Goal: Task Accomplishment & Management: Use online tool/utility

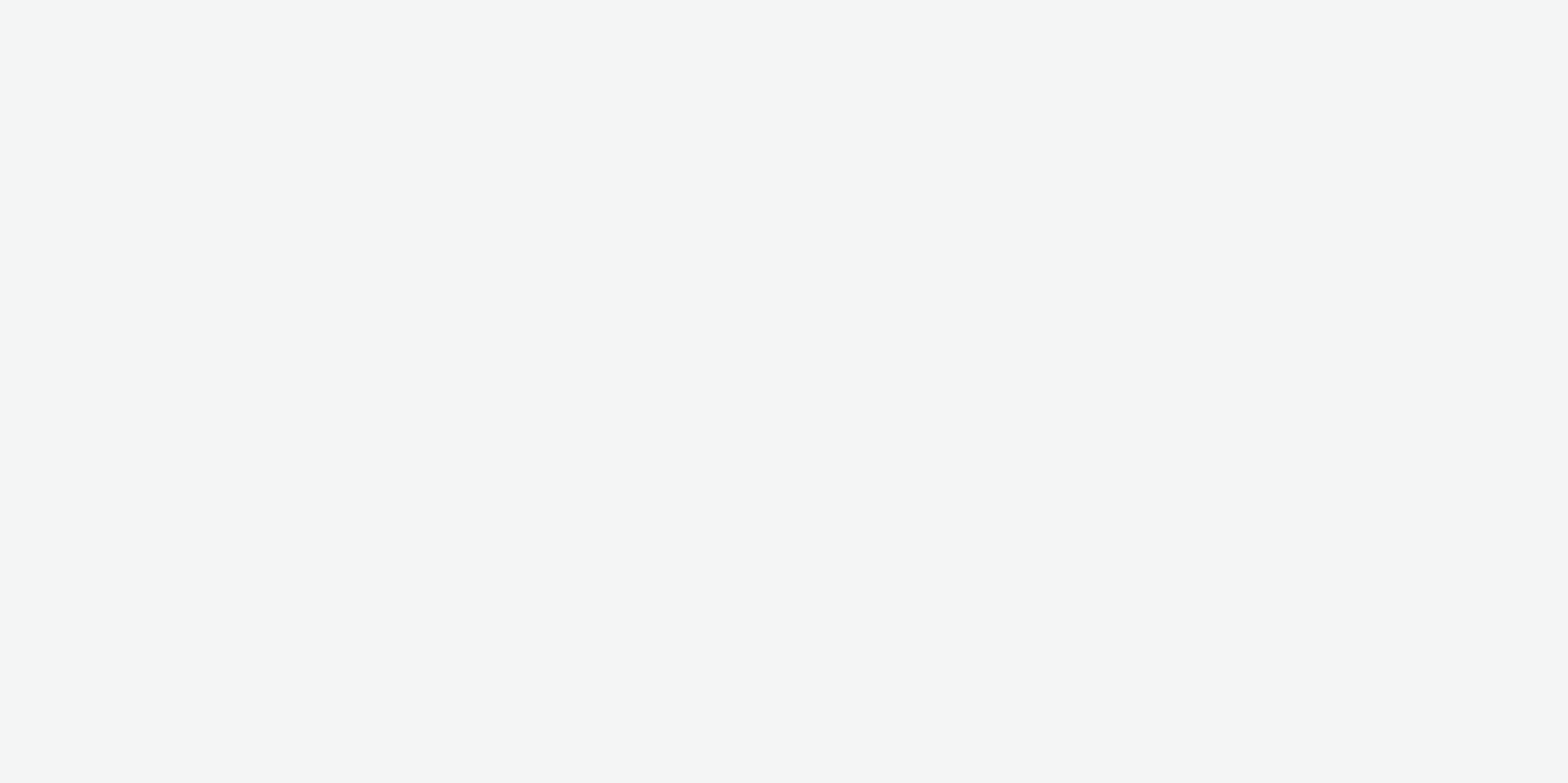
select select "2fc77e36-bb93-4aa3-9dff-dcb08e02eac6"
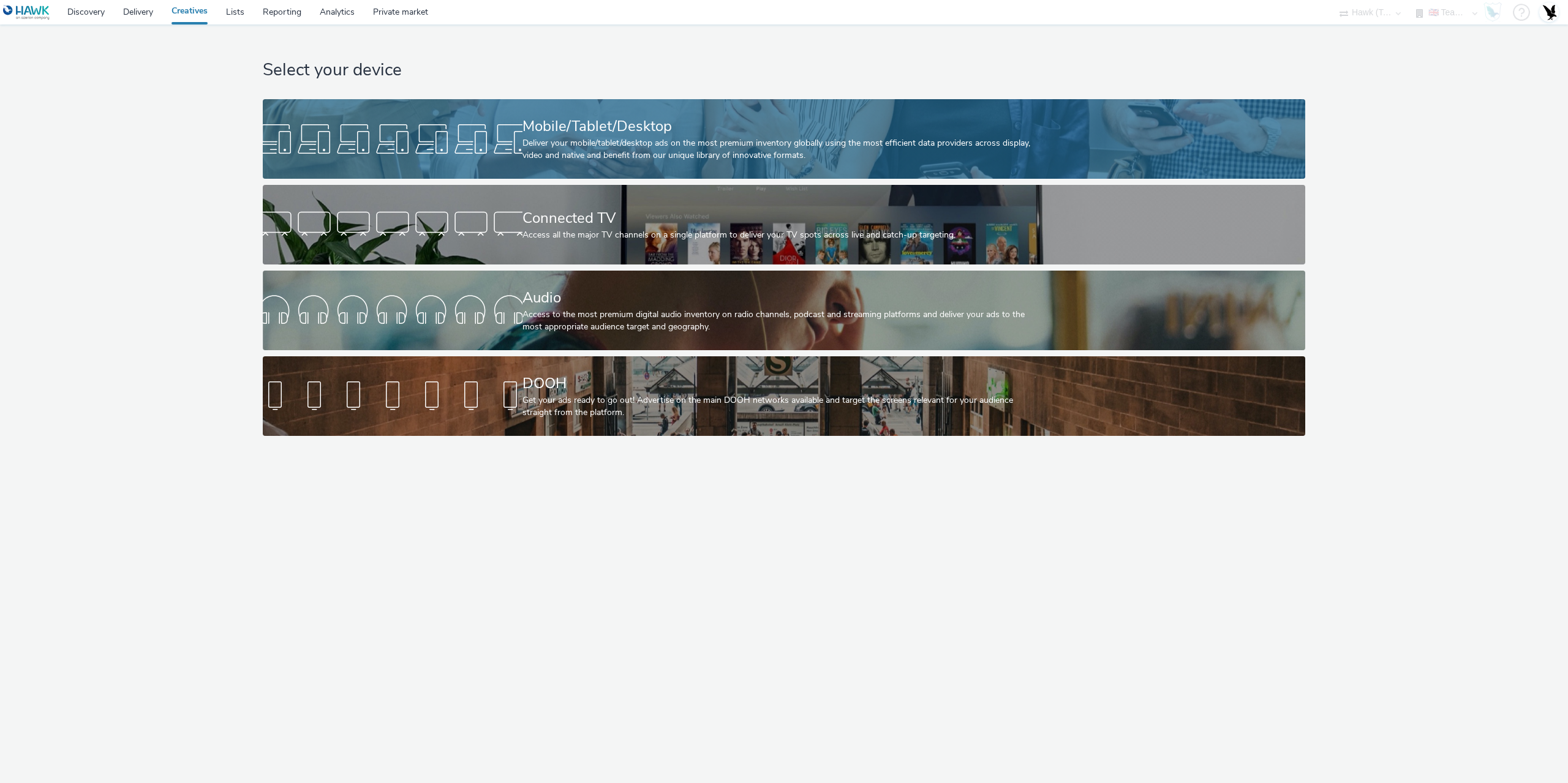
click at [546, 154] on div "Deliver your mobile/tablet/desktop ads on the most premium inventory globally u…" at bounding box center [781, 150] width 519 height 25
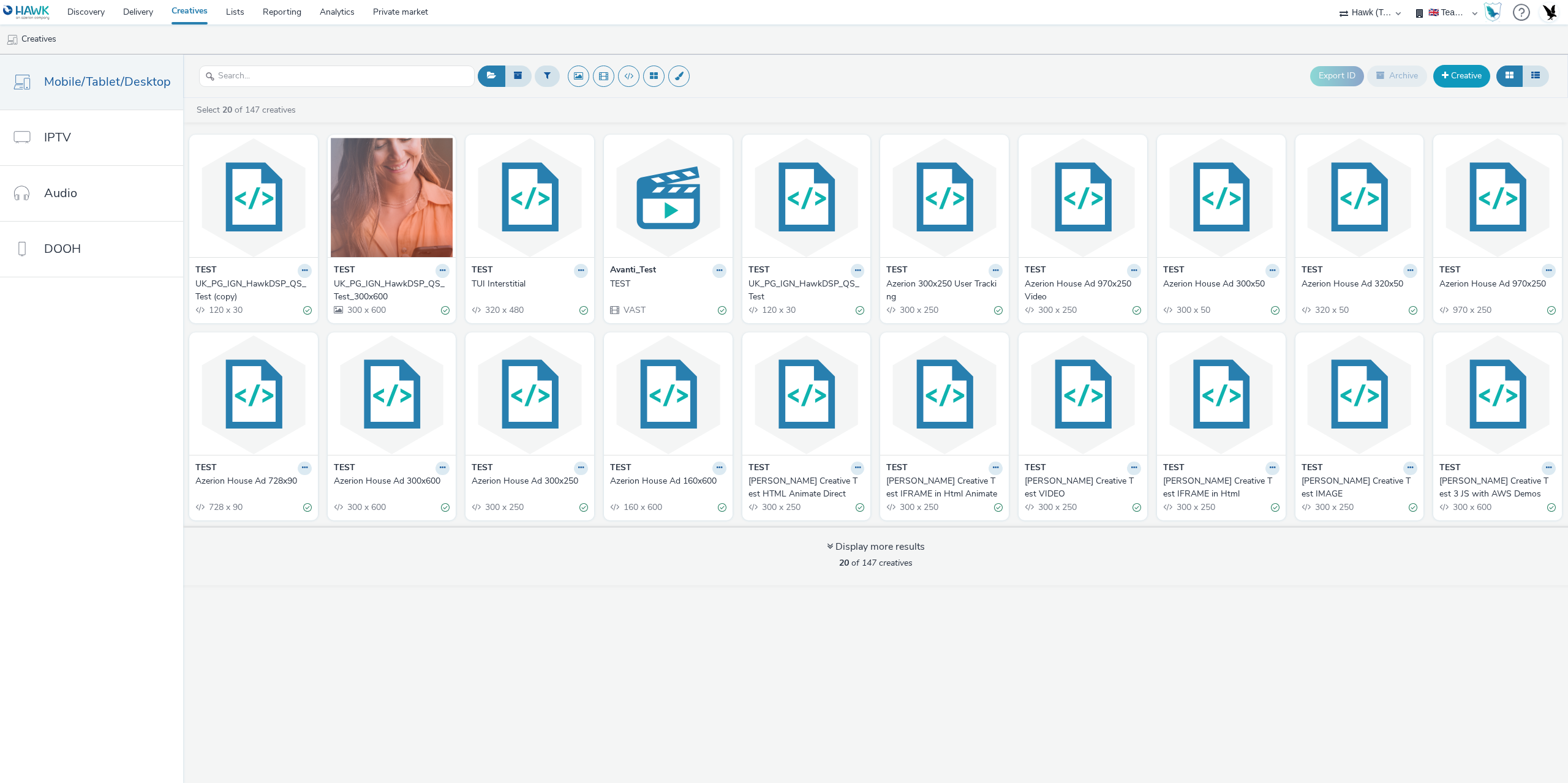
click at [1471, 78] on link "Creative" at bounding box center [1462, 75] width 57 height 22
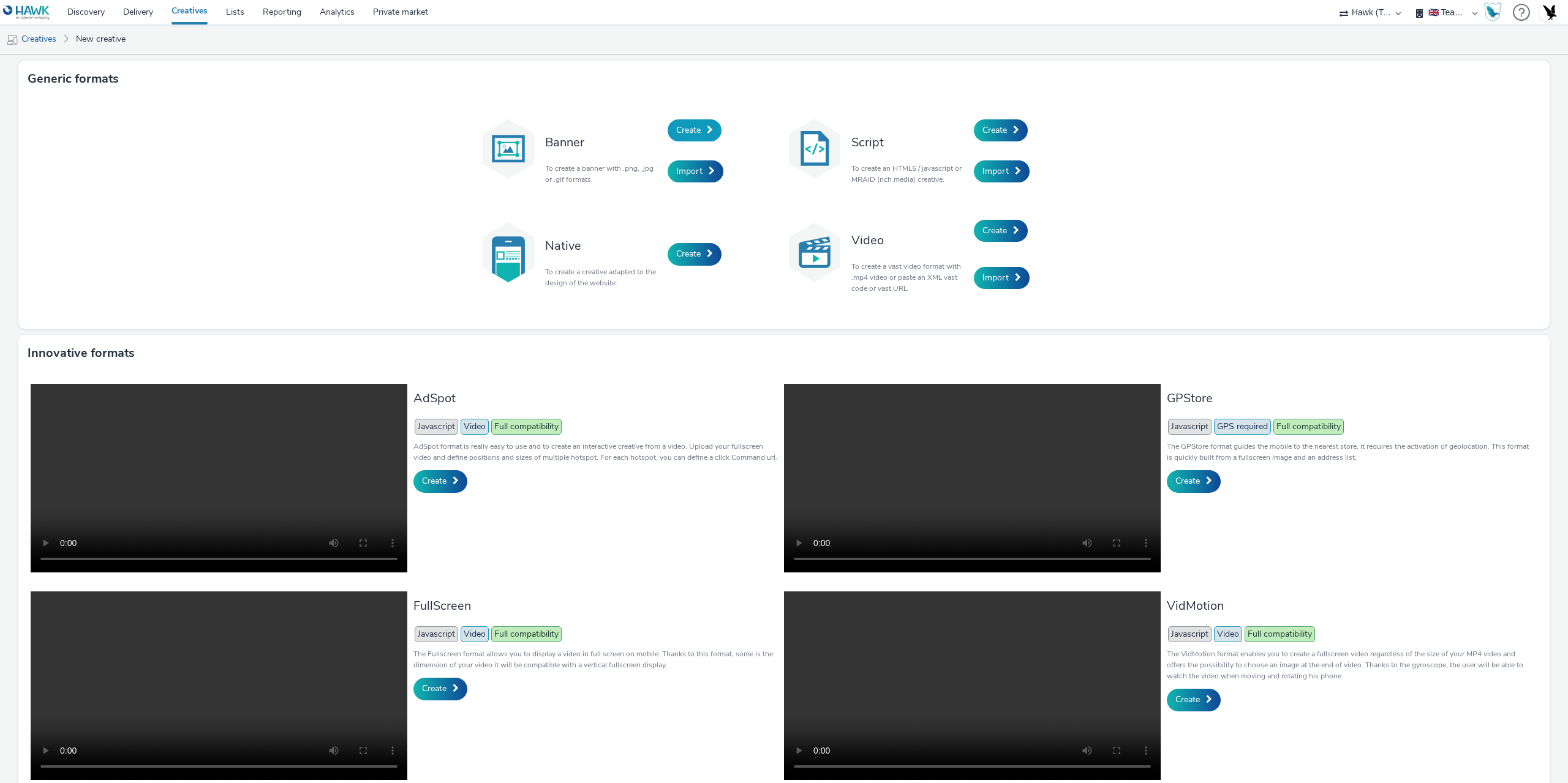
click at [696, 124] on span "Create" at bounding box center [689, 130] width 25 height 11
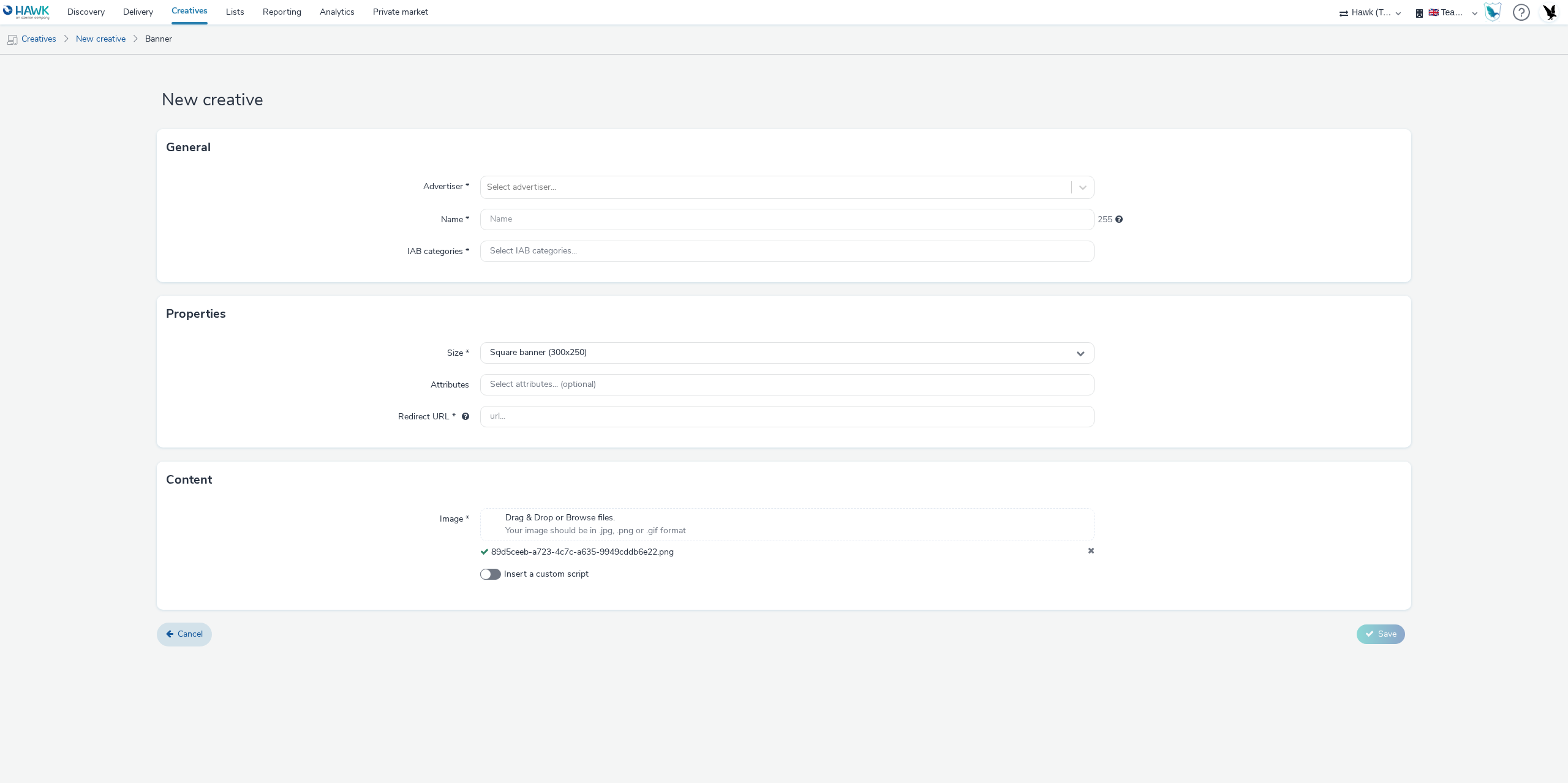
click at [610, 341] on div "Size * Square banner (300x250) Attributes Select attributes... (optional) Redir…" at bounding box center [784, 390] width 1255 height 116
click at [601, 354] on div "Square banner (300x250)" at bounding box center [787, 353] width 614 height 21
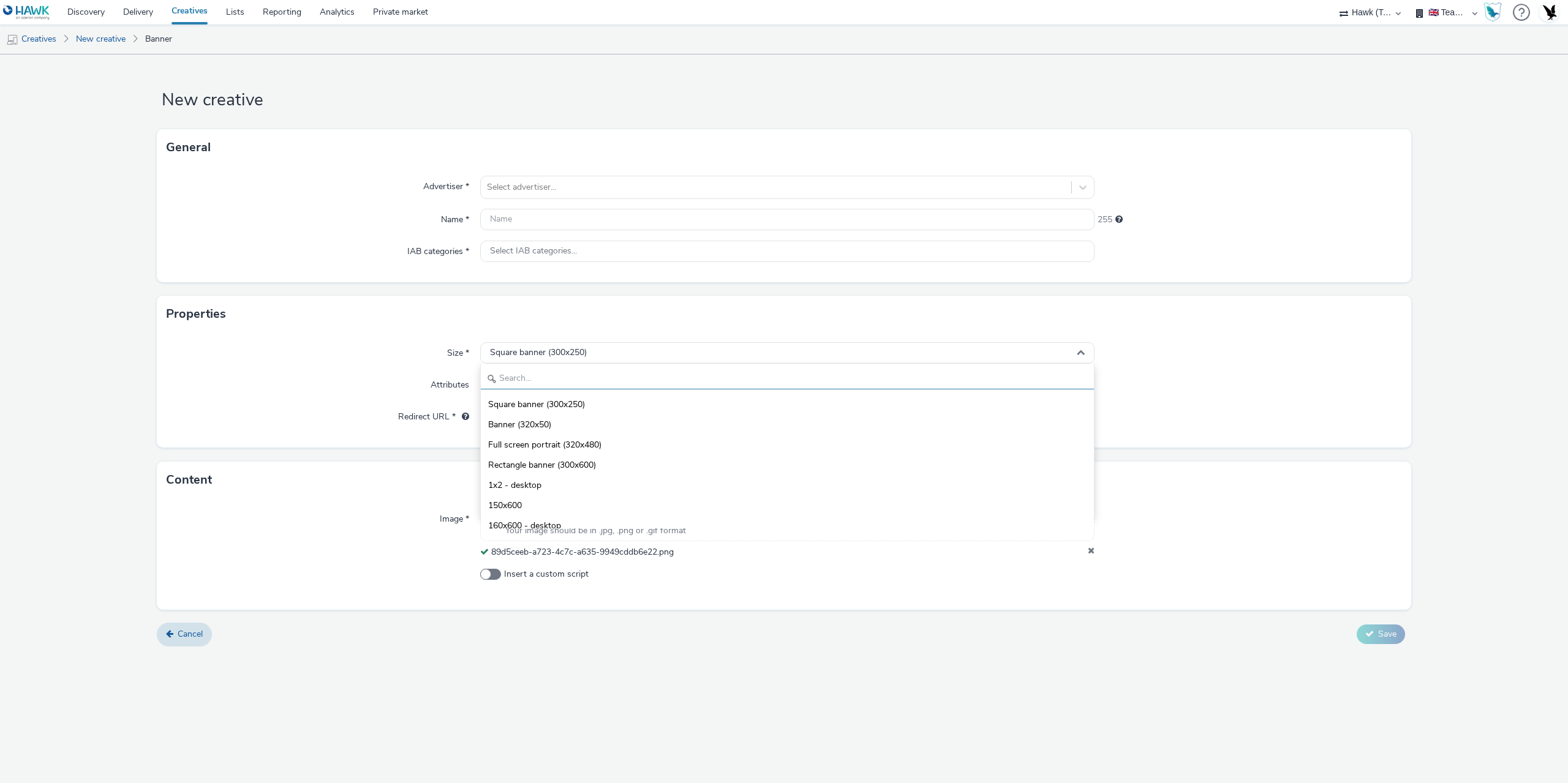
click at [550, 386] on input "text" at bounding box center [788, 379] width 613 height 21
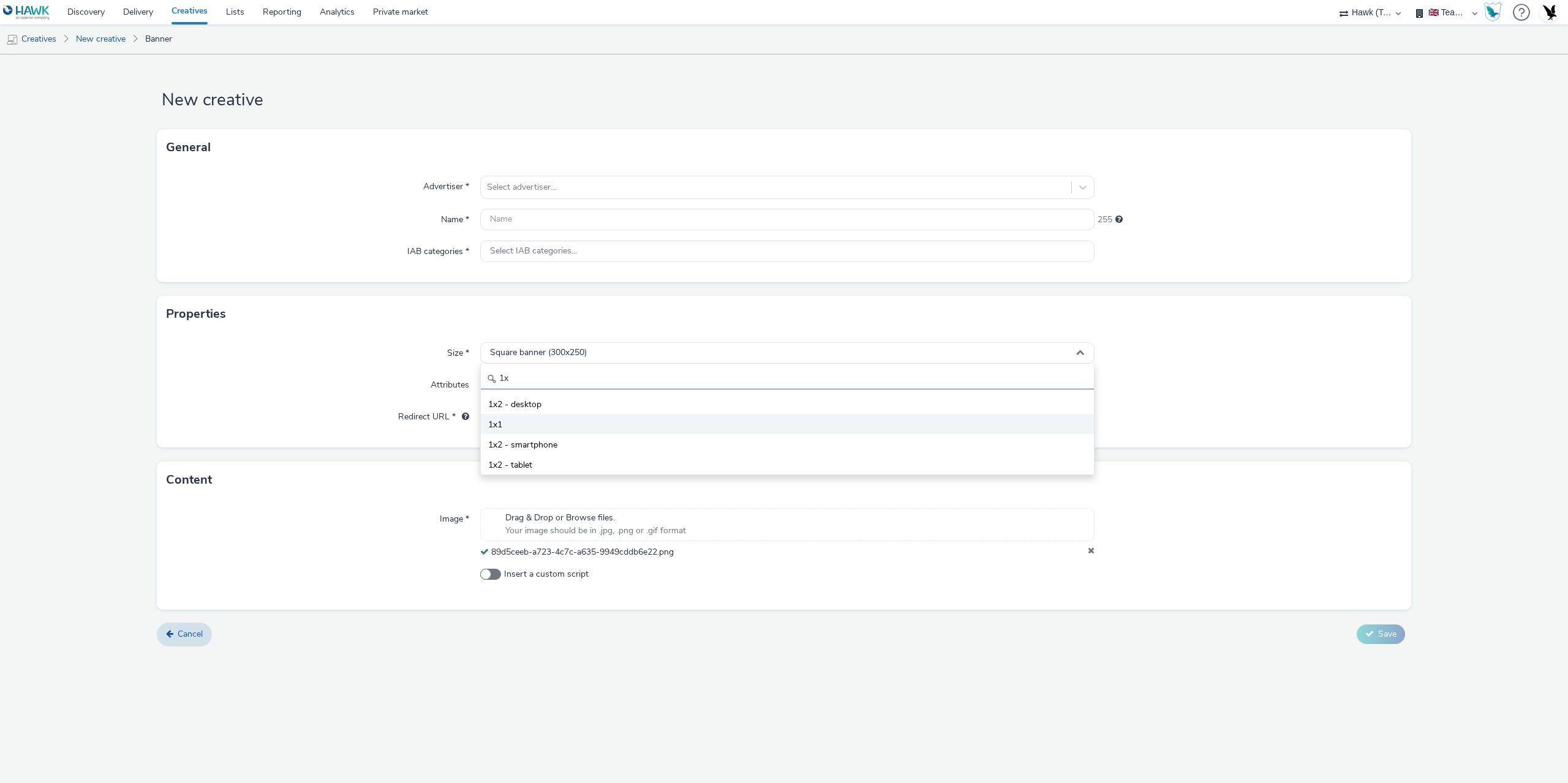
type input "1x"
click at [519, 428] on li "1x1" at bounding box center [788, 424] width 613 height 20
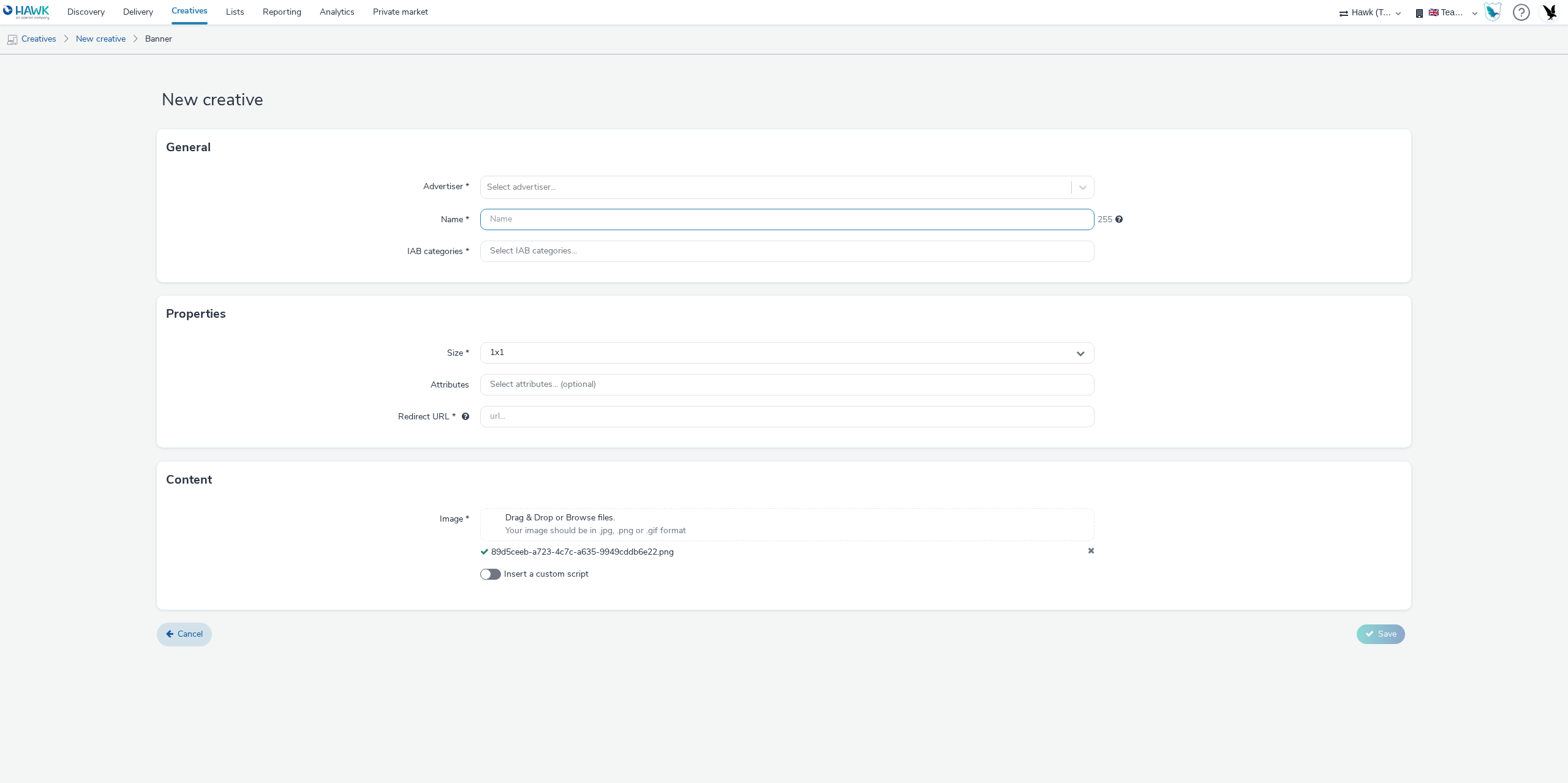
click at [525, 219] on input "text" at bounding box center [787, 220] width 614 height 21
click at [510, 181] on div at bounding box center [776, 187] width 579 height 14
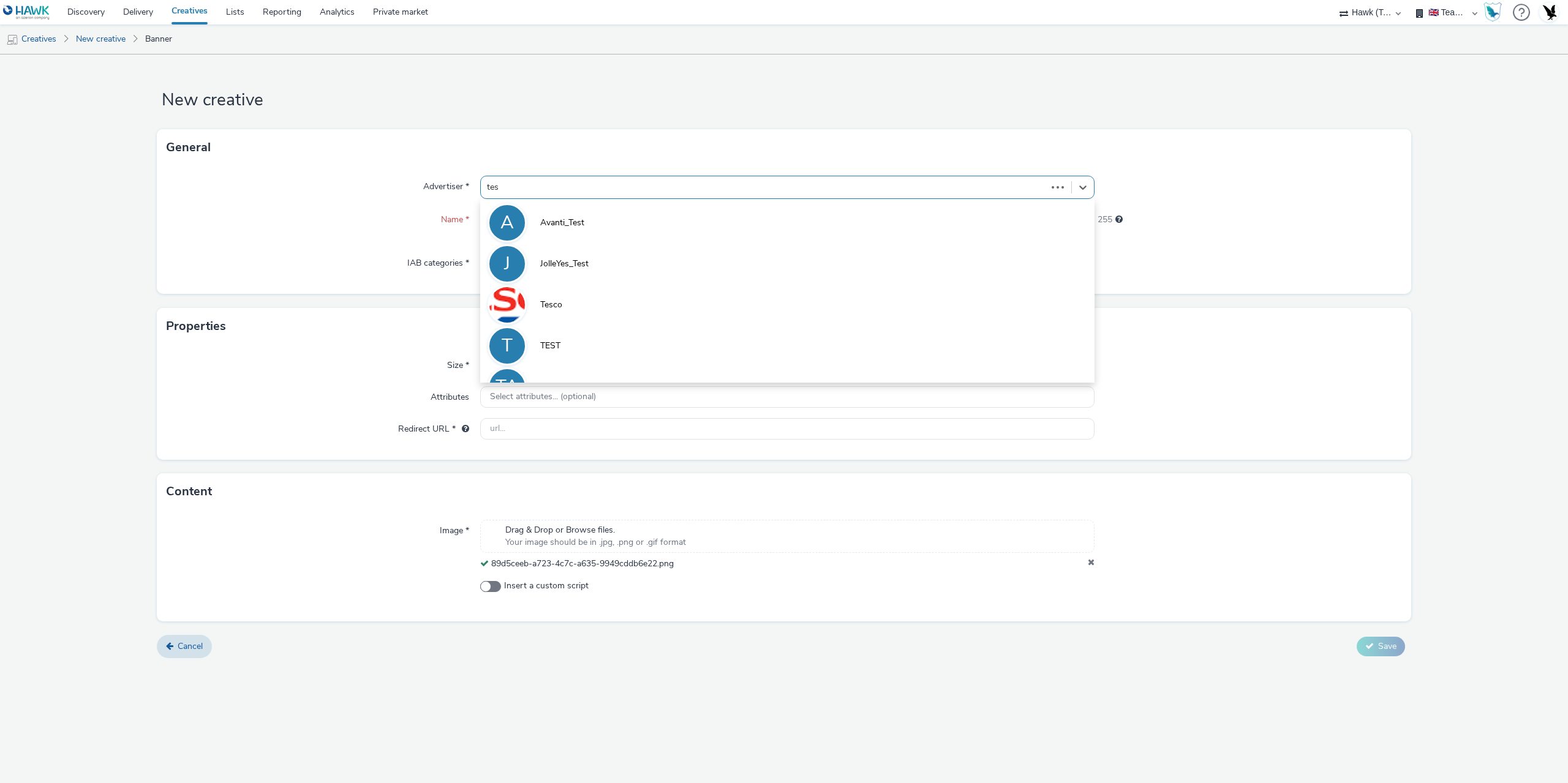
type input "test"
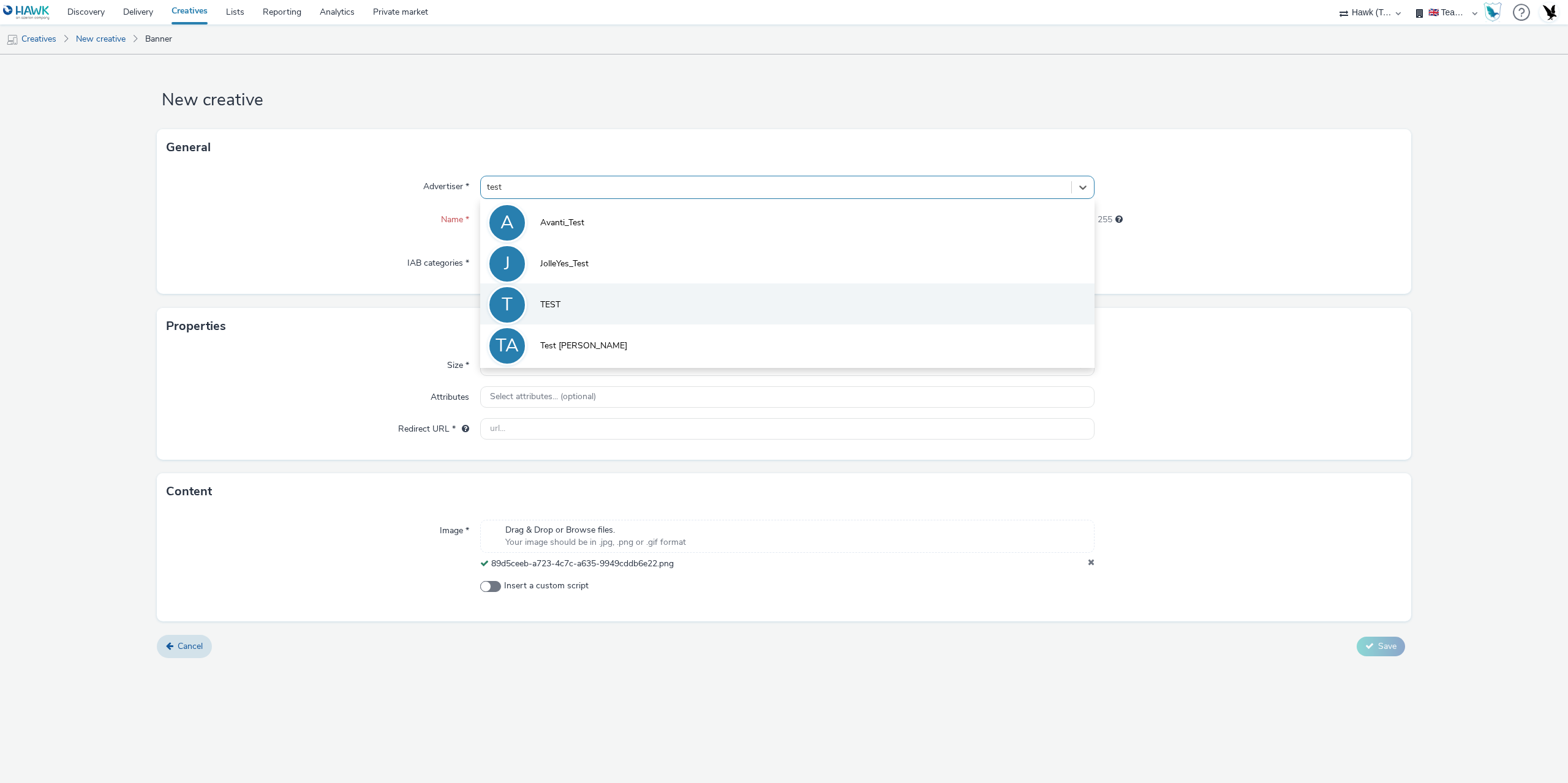
click at [596, 304] on li "T TEST" at bounding box center [787, 304] width 614 height 41
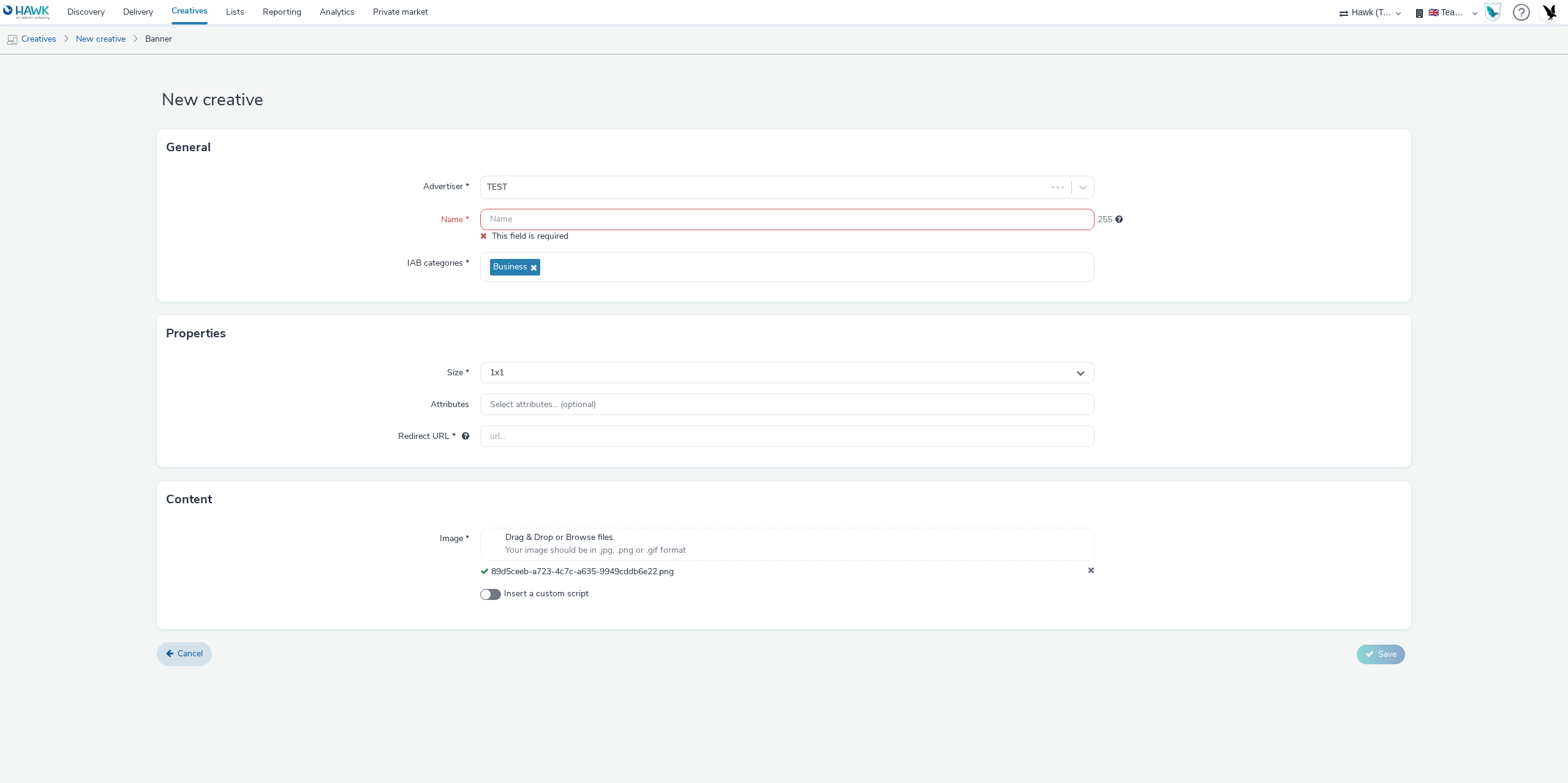
click at [537, 220] on input "text" at bounding box center [787, 220] width 614 height 21
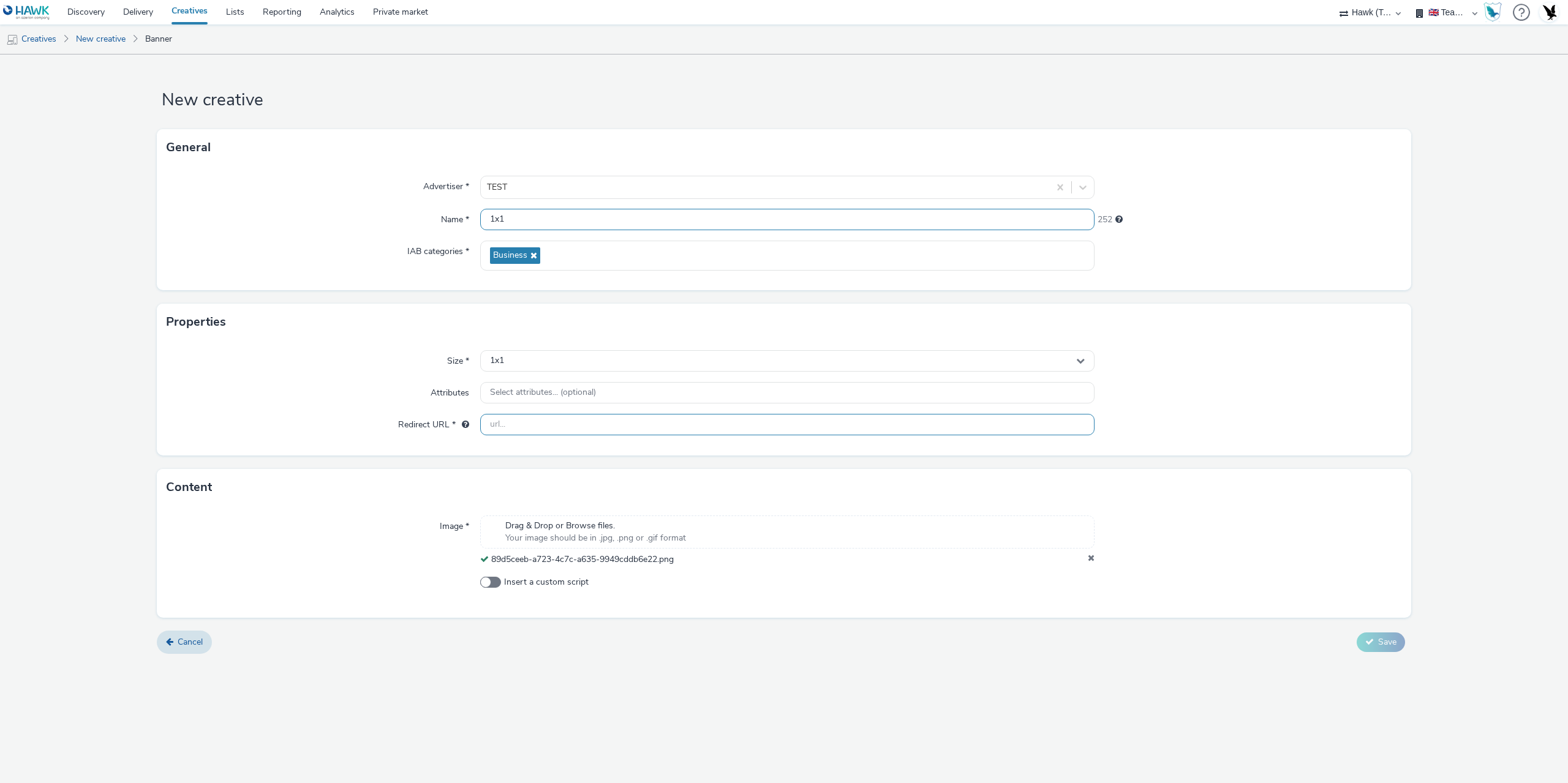
type input "1x1"
click at [497, 416] on input "text" at bounding box center [787, 425] width 614 height 21
drag, startPoint x: 616, startPoint y: 10, endPoint x: 550, endPoint y: 428, distance: 423.2
click at [550, 428] on input "text" at bounding box center [787, 425] width 614 height 21
paste input "3930317"
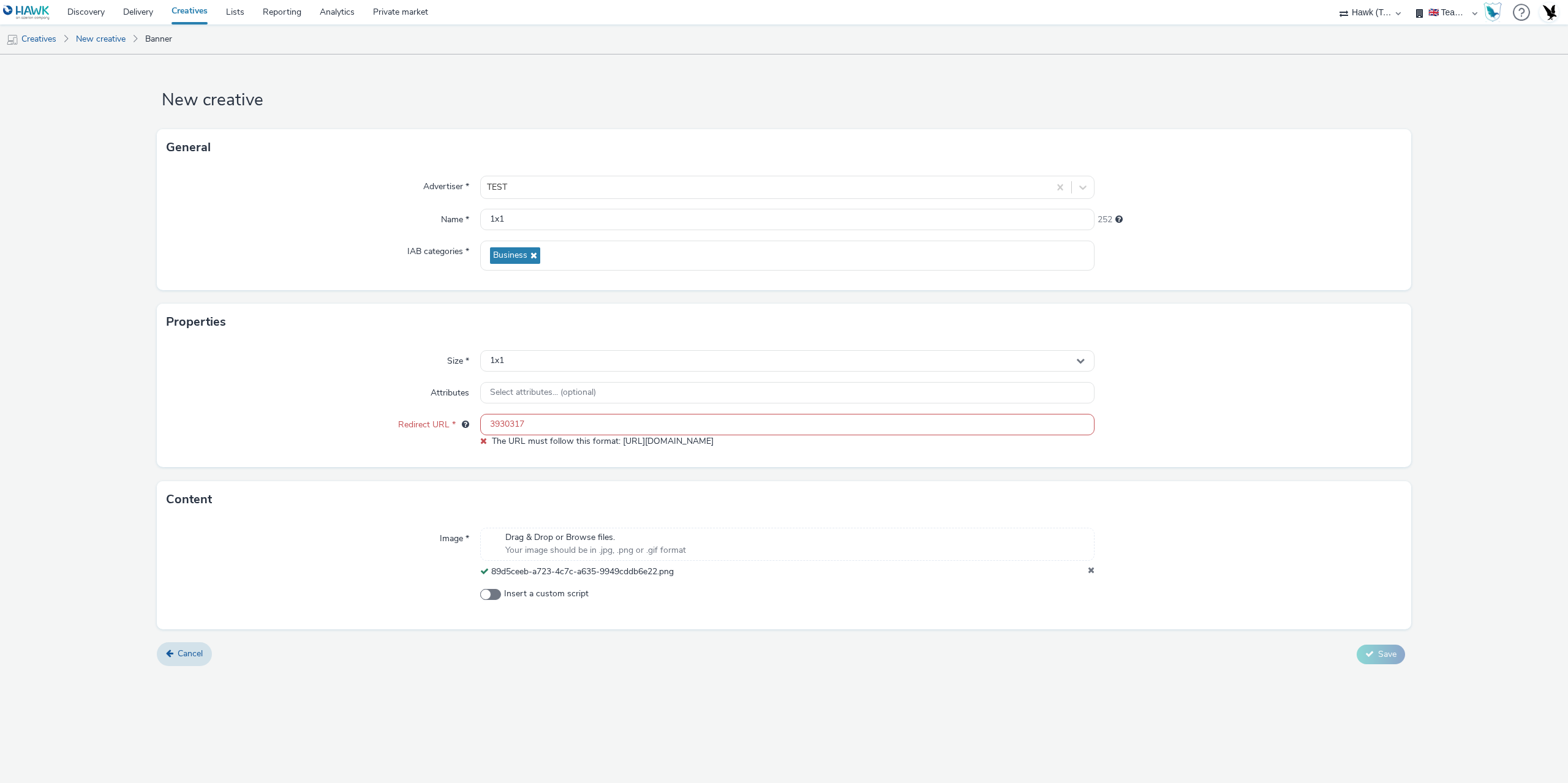
drag, startPoint x: 549, startPoint y: 426, endPoint x: 198, endPoint y: 426, distance: 351.0
click at [198, 426] on div "Redirect URL * 3930317 The URL must follow this format: [URL][DOMAIN_NAME]" at bounding box center [783, 431] width 1235 height 33
paste input "[URL][DOMAIN_NAME]"
type input "[URL][DOMAIN_NAME]"
click at [224, 440] on div "Size * 1x1 Attributes Select attributes... (optional) Redirect URL * [URL][DOMA…" at bounding box center [784, 404] width 1255 height 127
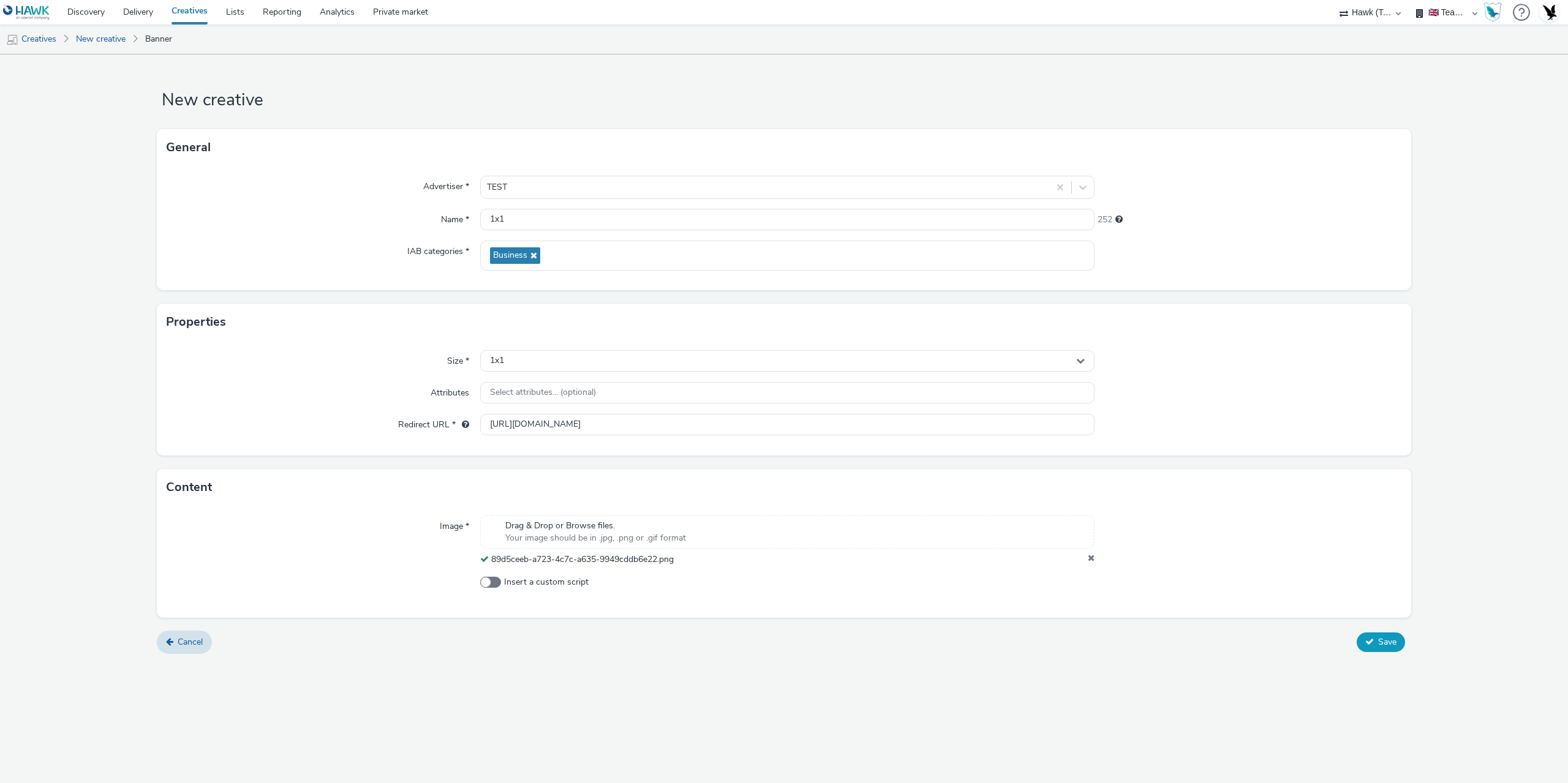
click at [1384, 642] on span "Save" at bounding box center [1387, 643] width 18 height 11
